Goal: Navigation & Orientation: Find specific page/section

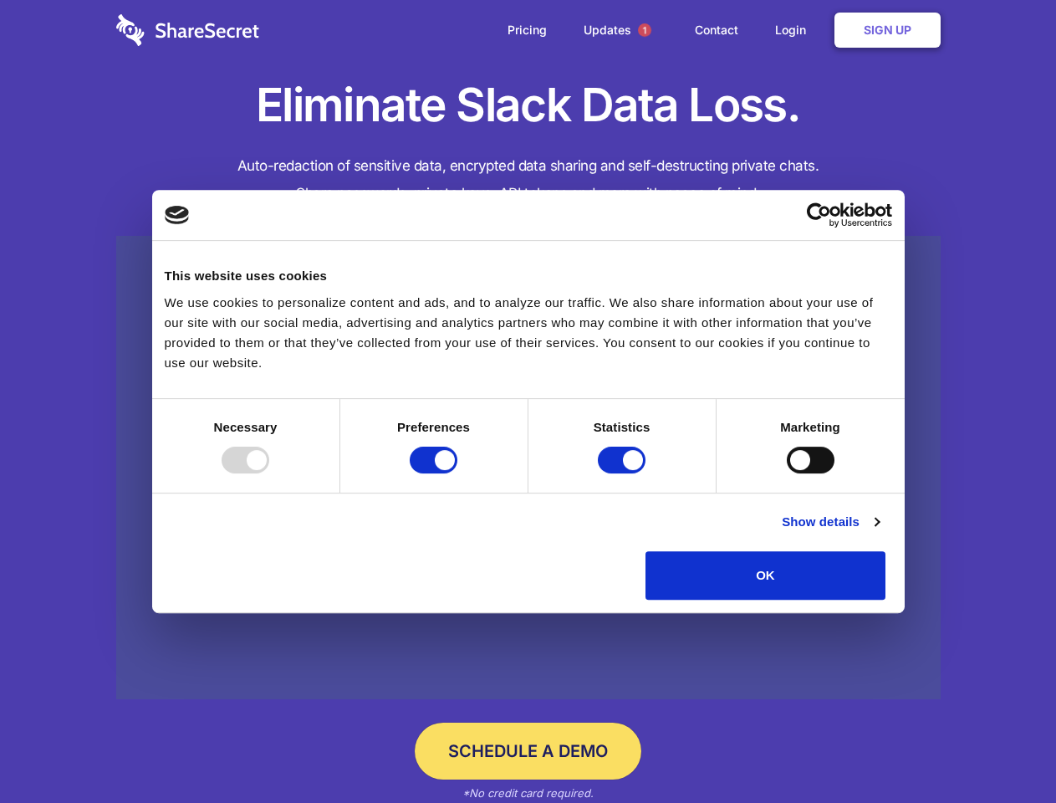
click at [269, 473] on div at bounding box center [246, 460] width 48 height 27
click at [458, 473] on input "Preferences" at bounding box center [434, 460] width 48 height 27
checkbox input "false"
click at [624, 473] on input "Statistics" at bounding box center [622, 460] width 48 height 27
checkbox input "false"
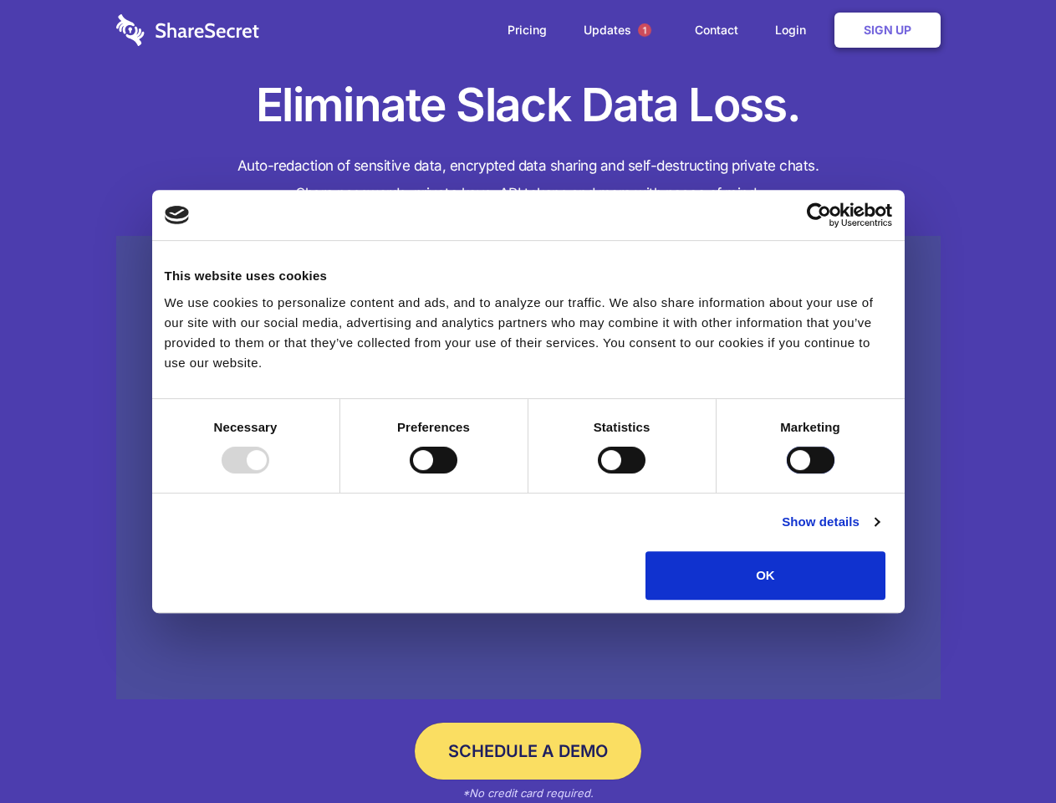
click at [787, 473] on input "Marketing" at bounding box center [811, 460] width 48 height 27
checkbox input "true"
click at [879, 532] on link "Show details" at bounding box center [830, 522] width 97 height 20
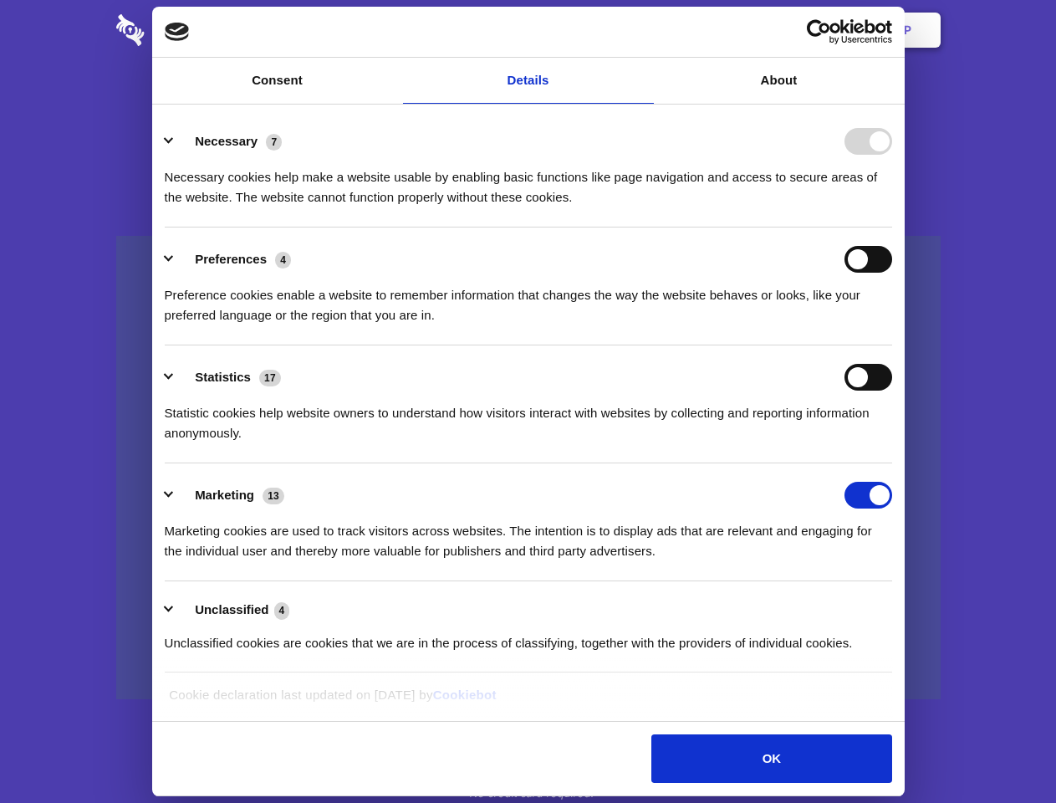
click at [892, 228] on li "Necessary 7 Necessary cookies help make a website usable by enabling basic func…" at bounding box center [529, 169] width 728 height 118
click at [644, 30] on span "1" at bounding box center [644, 29] width 13 height 13
